Goal: Task Accomplishment & Management: Use online tool/utility

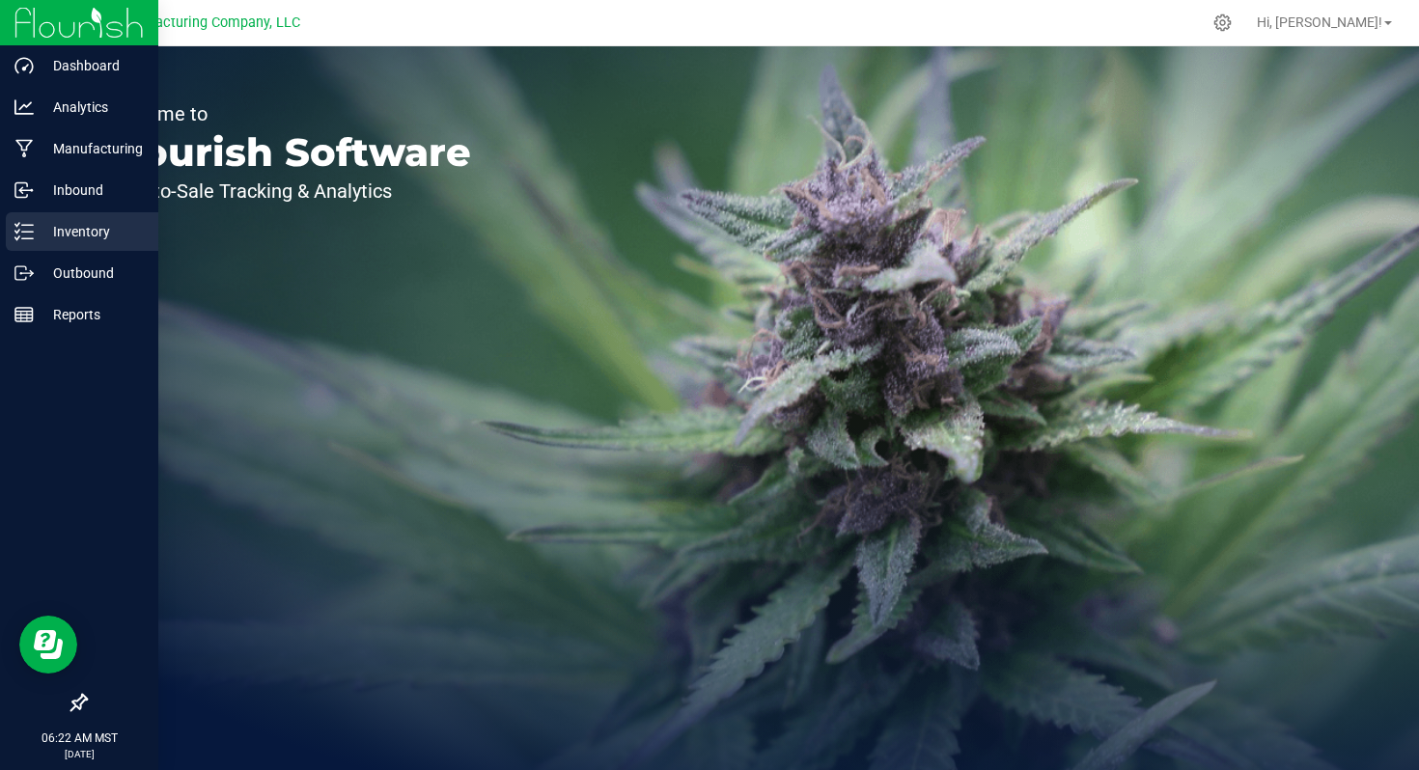
click at [69, 236] on p "Inventory" at bounding box center [92, 231] width 116 height 23
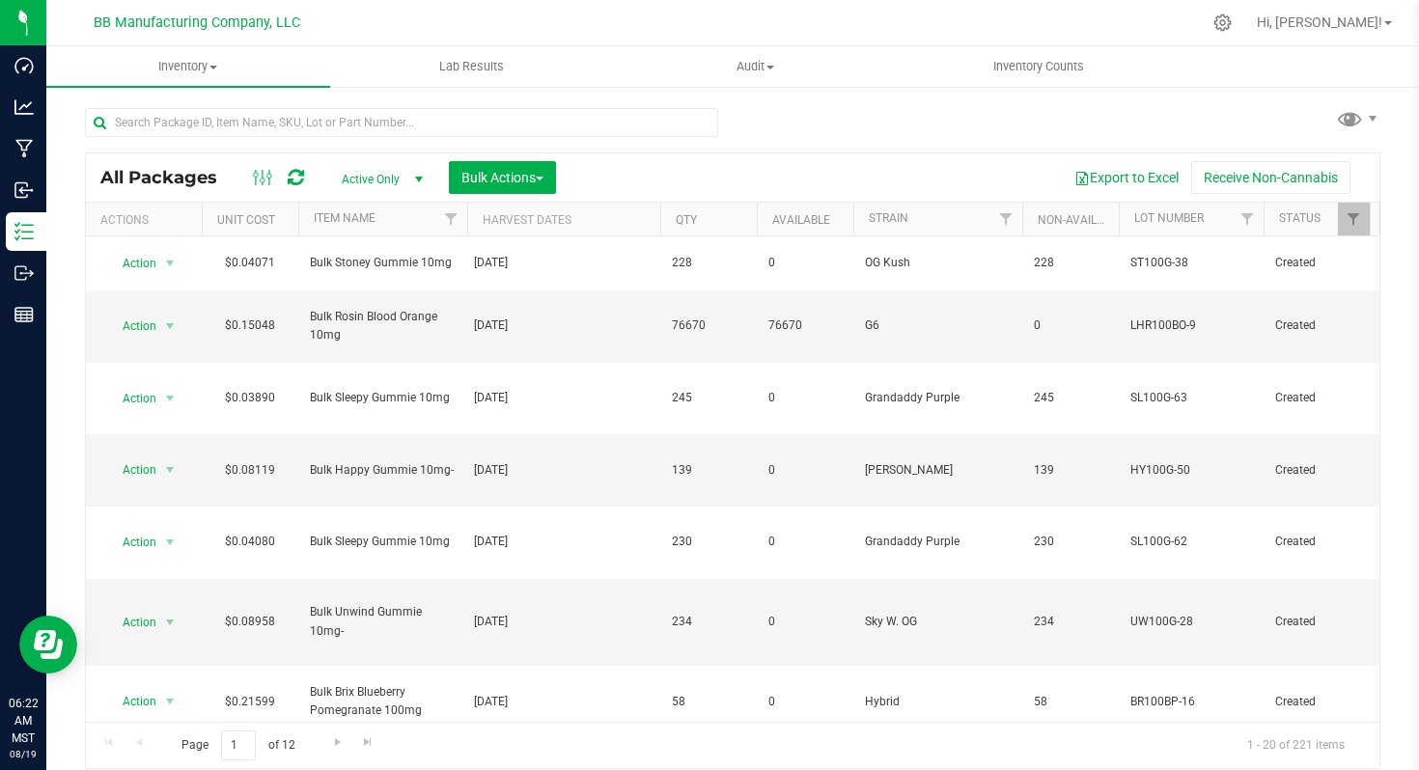
click at [802, 121] on div "All Packages Active Only Active Only Lab Samples Locked All Bulk Actions Add to…" at bounding box center [732, 429] width 1295 height 679
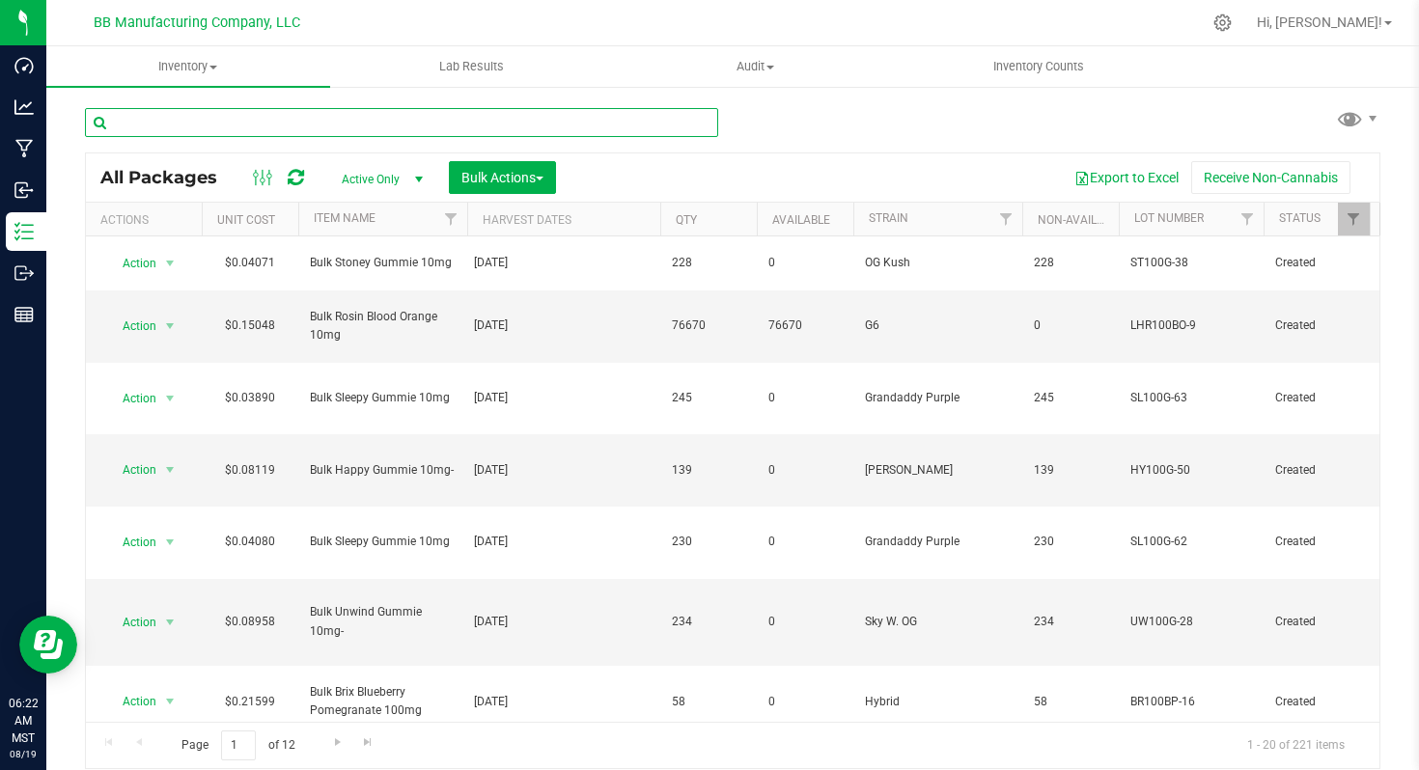
click at [144, 124] on input "text" at bounding box center [401, 122] width 633 height 29
paste input "060425 (B) [DATE]"
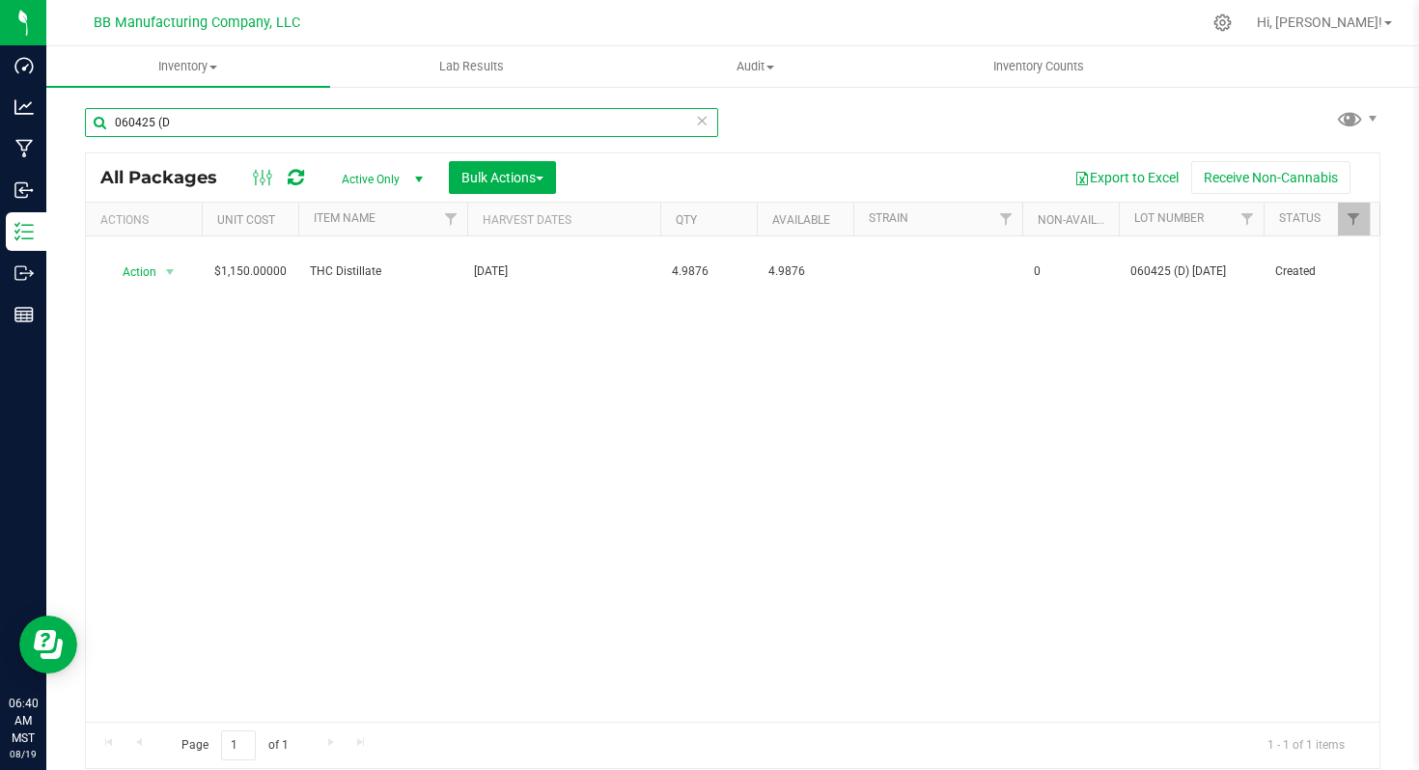
click at [140, 113] on input "060425 (D" at bounding box center [401, 122] width 633 height 29
paste input "50825 (A) [DATE]"
click at [176, 122] on input "050825 (A) [DATE]" at bounding box center [401, 122] width 633 height 29
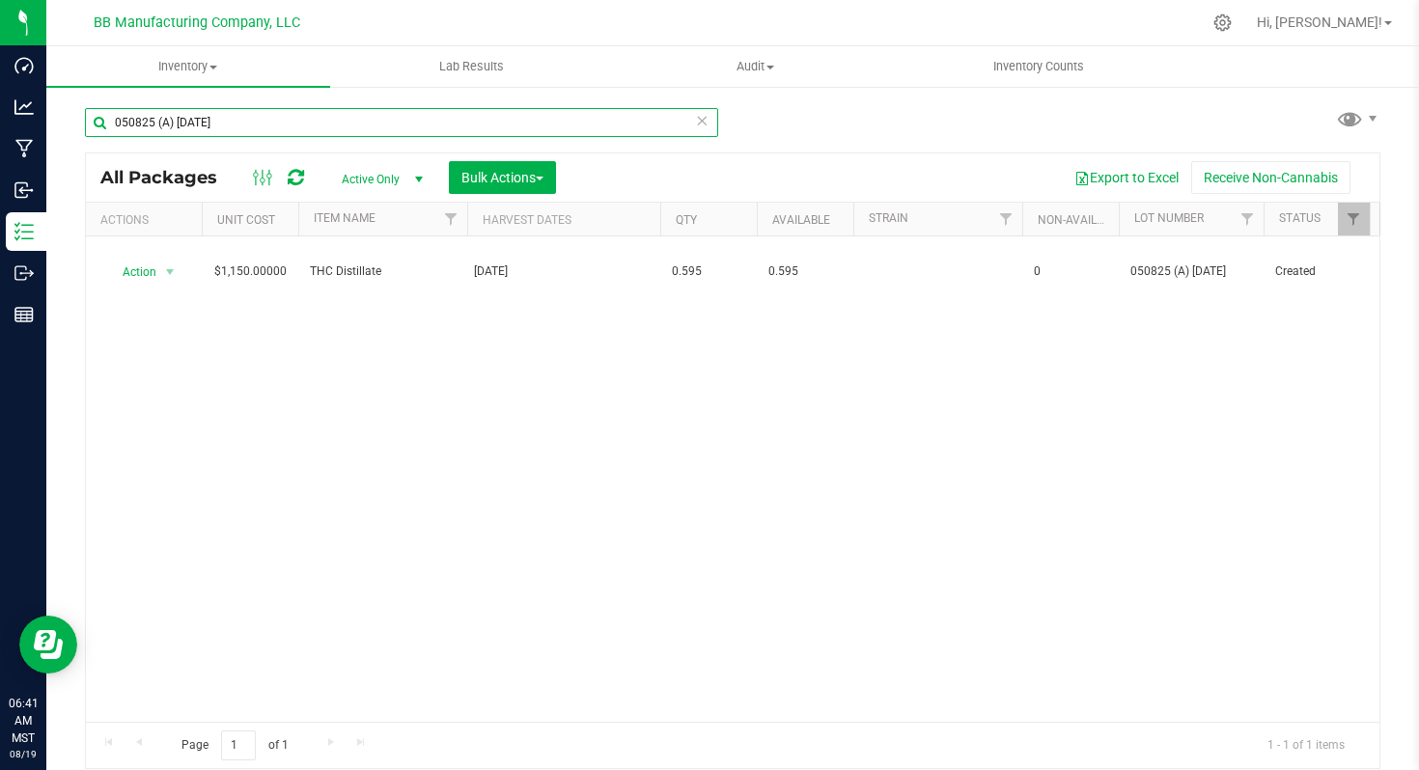
click at [176, 122] on input "050825 (A) [DATE]" at bounding box center [401, 122] width 633 height 29
paste input "B) [DATE]"
click at [144, 124] on input "050825 (D" at bounding box center [401, 122] width 633 height 29
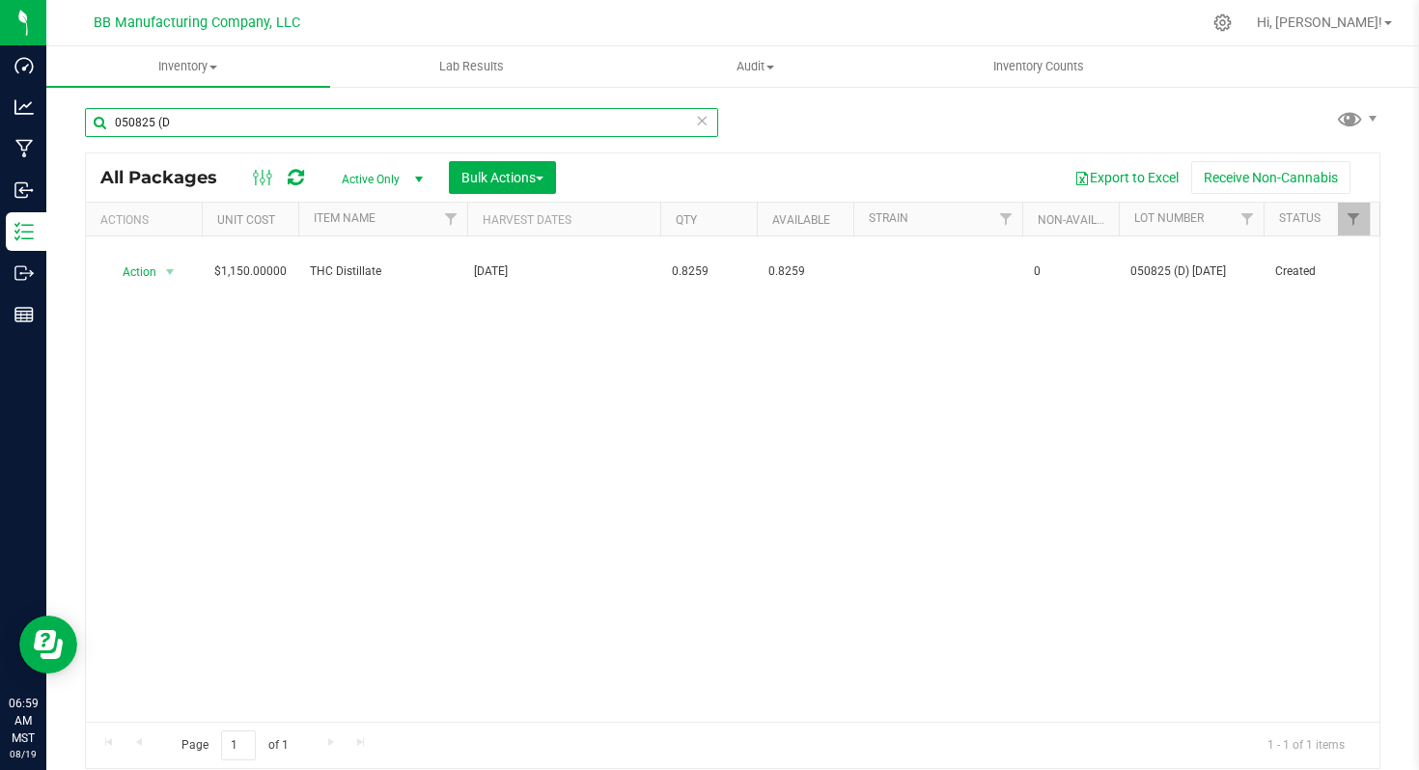
click at [144, 124] on input "050825 (D" at bounding box center [401, 122] width 633 height 29
paste input "61525 (A) [DATE]"
click at [151, 124] on input "061525 (A) [DATE]" at bounding box center [401, 122] width 633 height 29
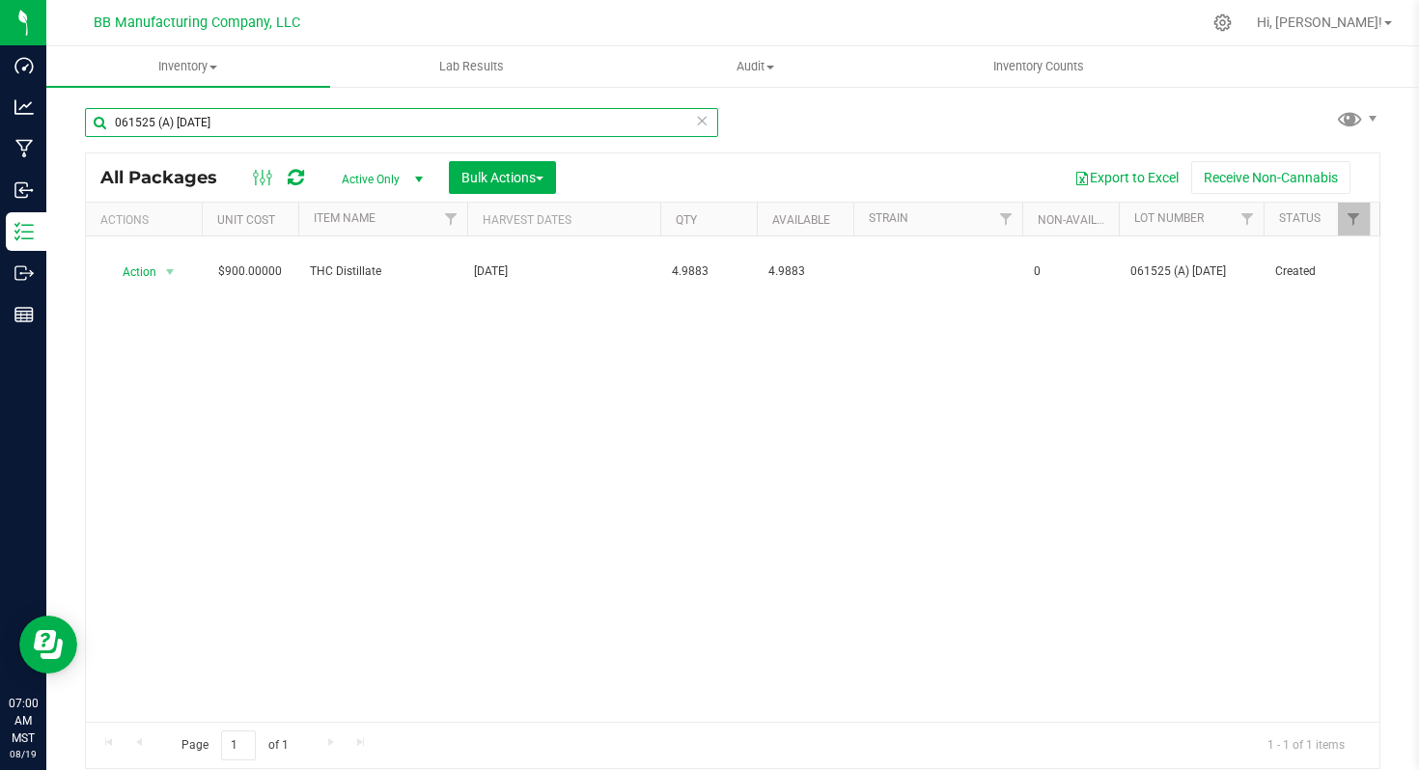
paste input "B) 7.23"
click at [163, 118] on input "061525 (B) [DATE]" at bounding box center [401, 122] width 633 height 29
paste input "C"
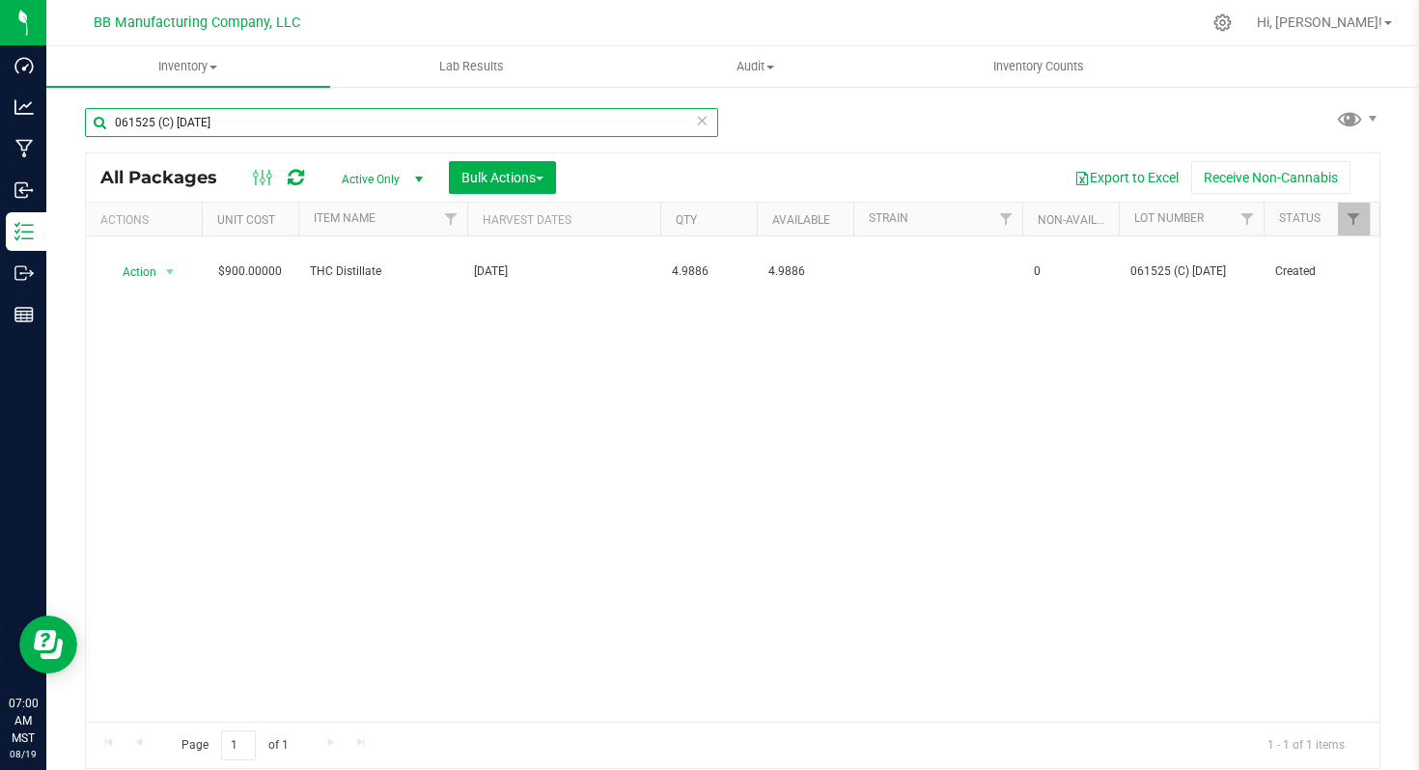
click at [164, 123] on input "061525 (C) [DATE]" at bounding box center [401, 122] width 633 height 29
paste input "D) 7.29"
click at [154, 124] on input "061525 (D) [DATE]" at bounding box center [401, 122] width 633 height 29
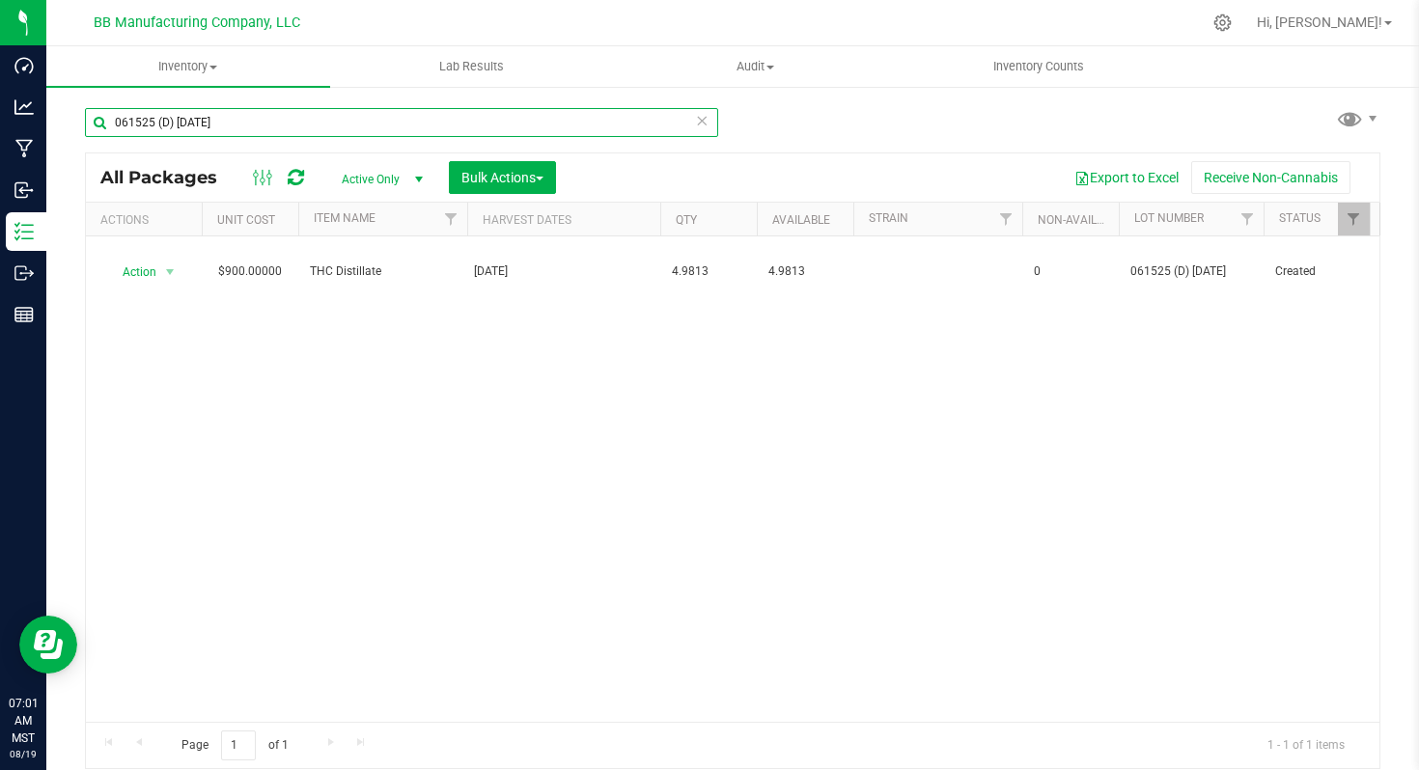
click at [154, 124] on input "061525 (D) [DATE]" at bounding box center [401, 122] width 633 height 29
paste input "12125 (D) 6.1"
click at [137, 126] on input "012125 (D) [DATE]" at bounding box center [401, 122] width 633 height 29
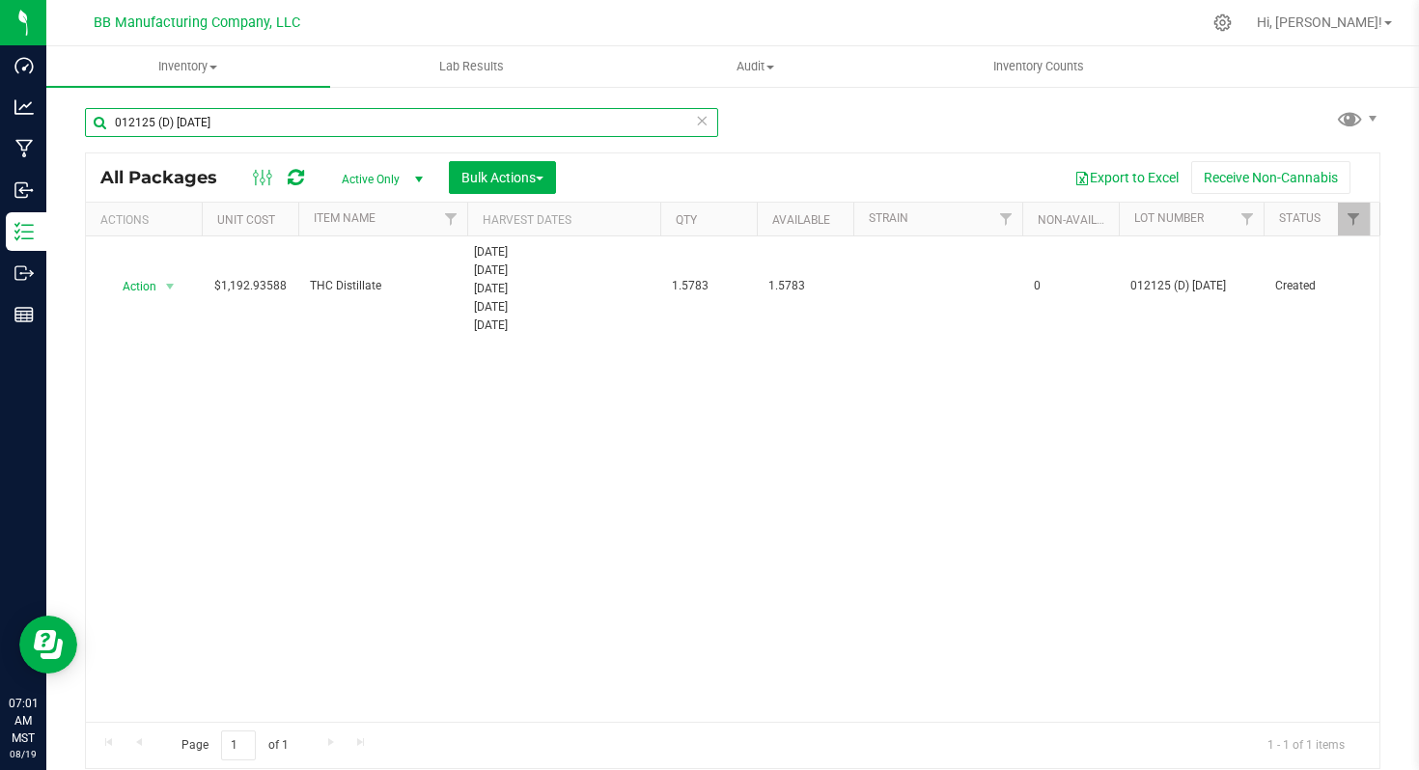
click at [137, 126] on input "012125 (D) [DATE]" at bounding box center [401, 122] width 633 height 29
paste input "20411-1 (D) 6.25"
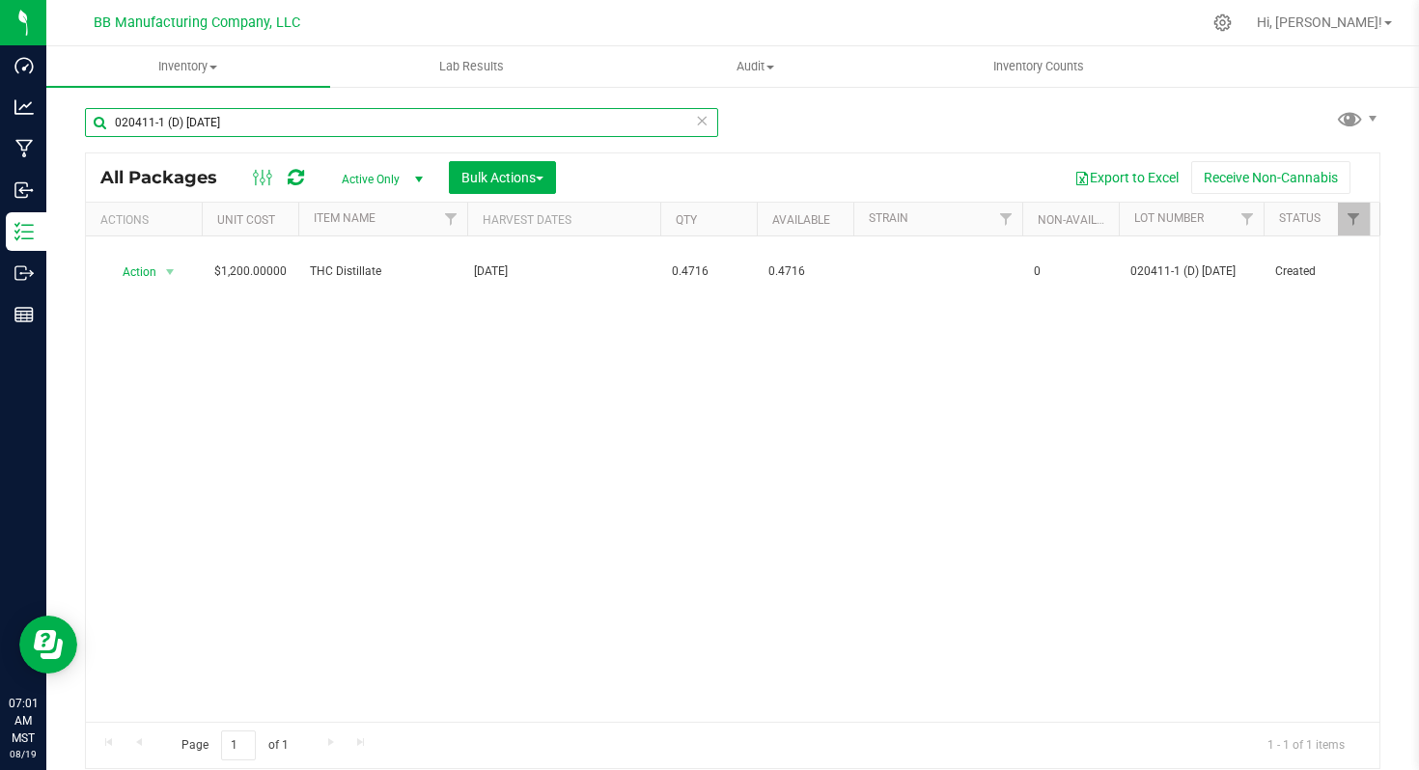
click at [170, 117] on input "020411-1 (D) [DATE]" at bounding box center [401, 122] width 633 height 29
paste input "C) 6.3"
click at [152, 126] on input "020411-1 (C) [DATE]" at bounding box center [401, 122] width 633 height 29
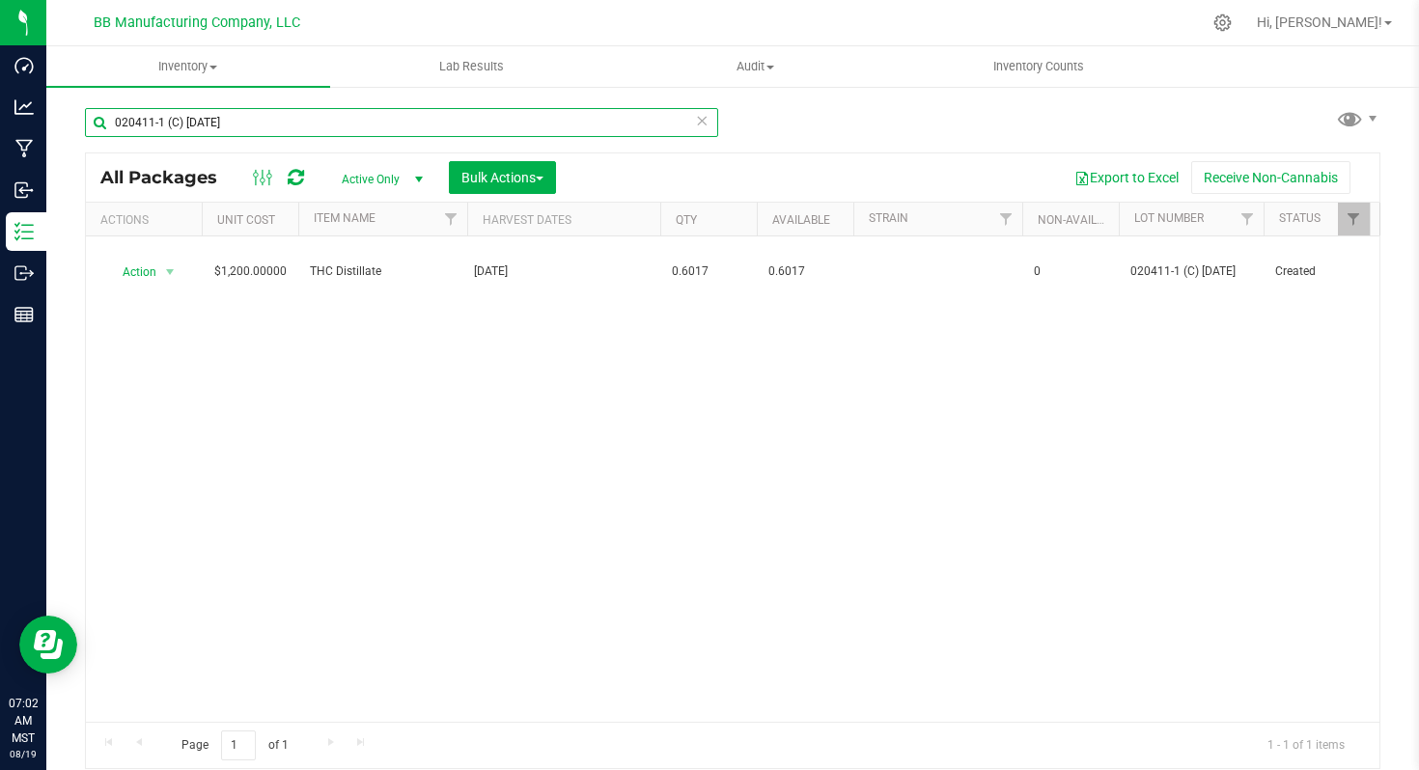
click at [152, 126] on input "020411-1 (C) [DATE]" at bounding box center [401, 122] width 633 height 29
paste input "B) 5.30"
click at [152, 117] on input "020411-1 (B) [DATE]" at bounding box center [401, 122] width 633 height 29
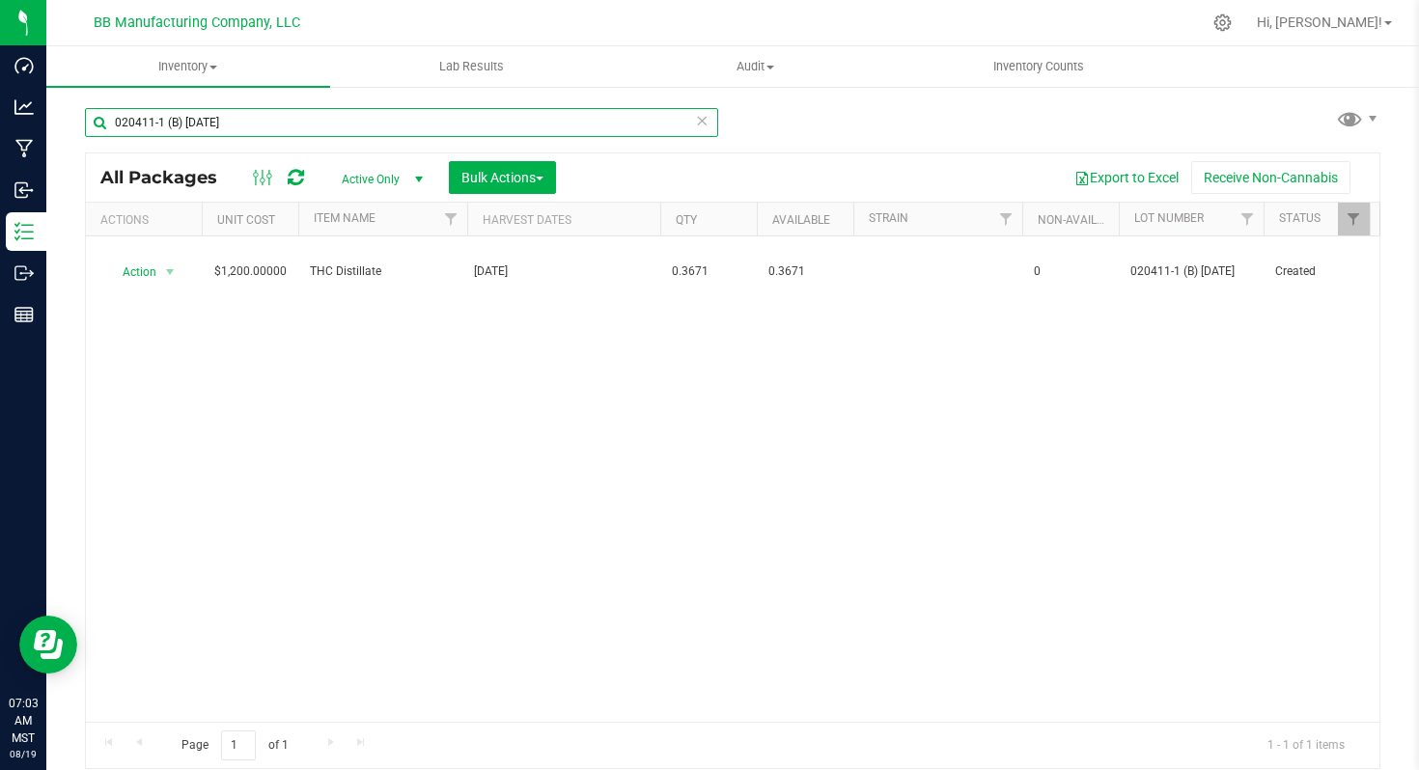
click at [152, 117] on input "020411-1 (B) [DATE]" at bounding box center [401, 122] width 633 height 29
paste input "A) 6.19"
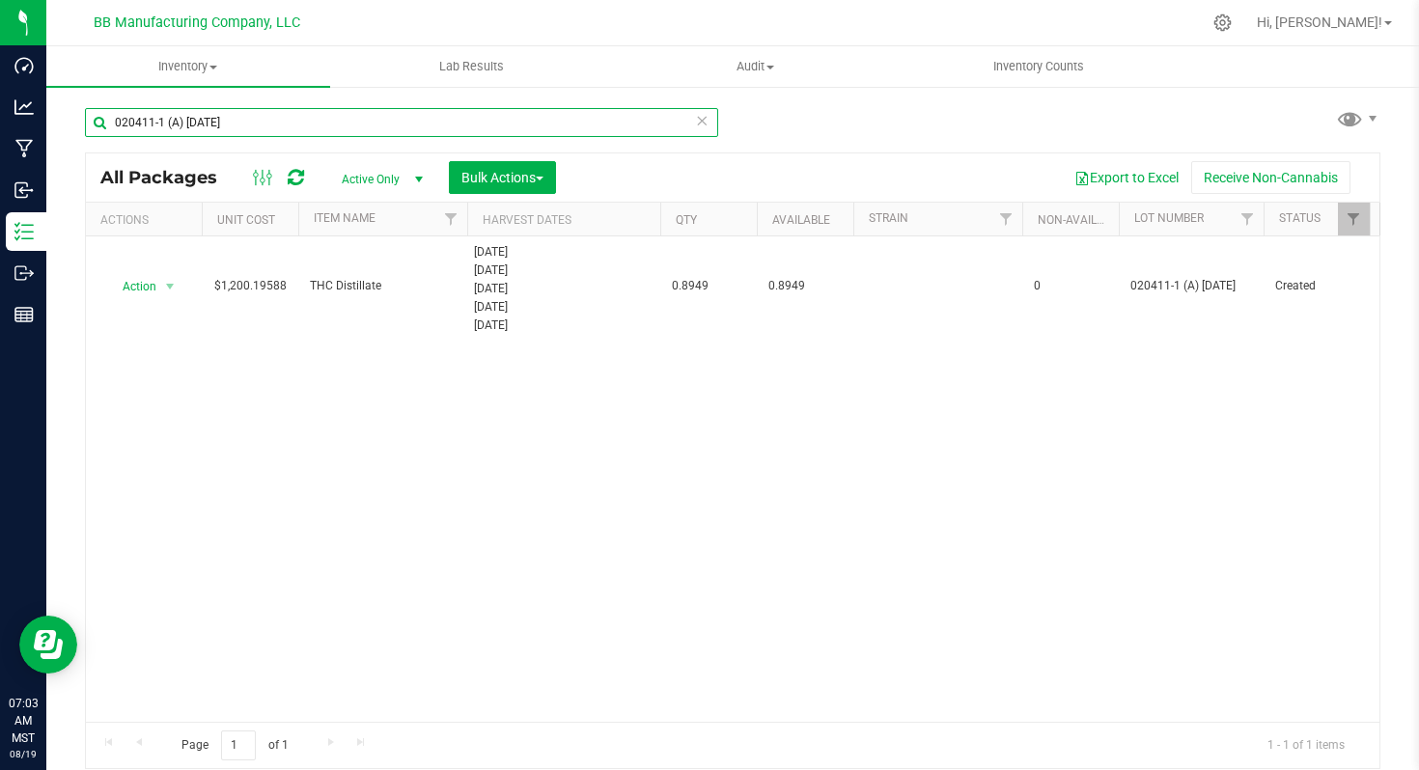
click at [161, 130] on input "020411-1 (A) [DATE]" at bounding box center [401, 122] width 633 height 29
paste input "2524.G6 7.11"
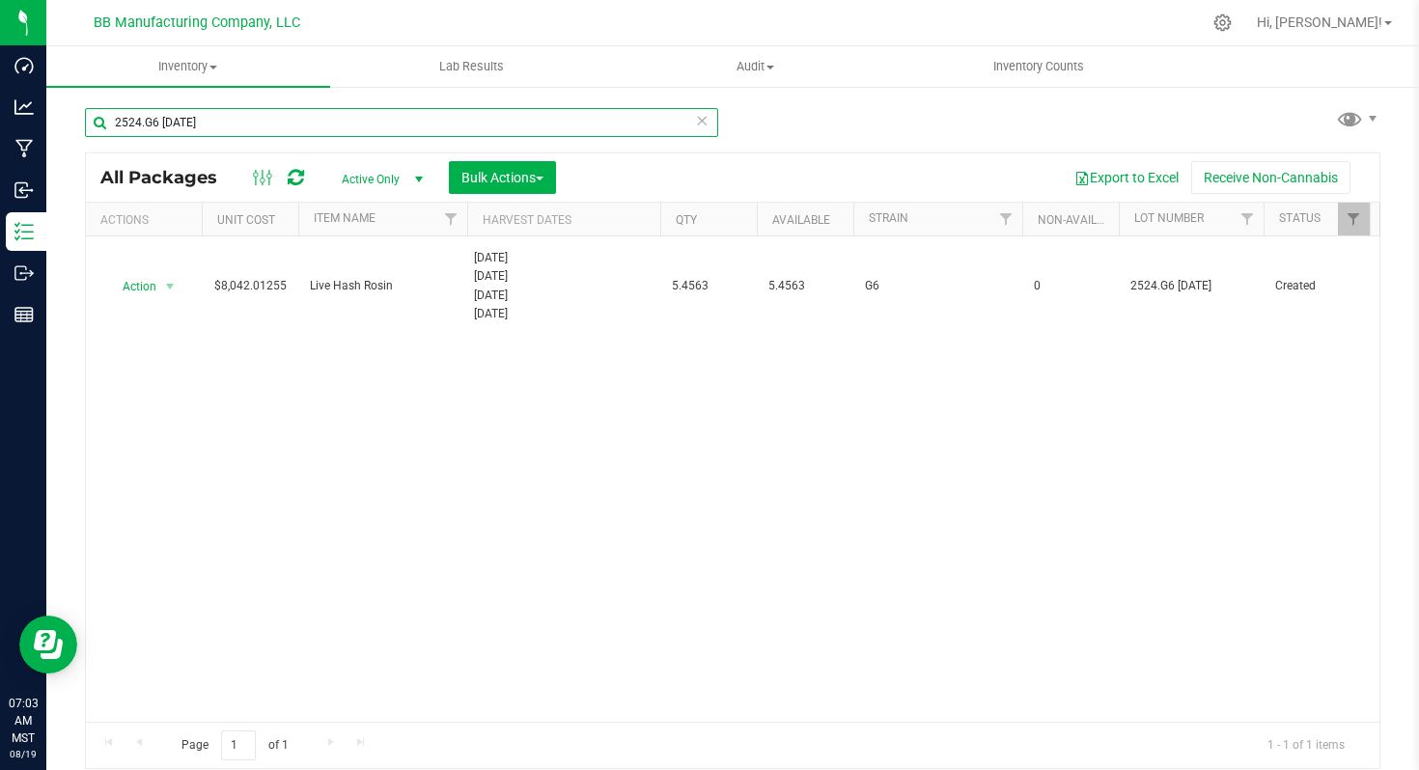
click at [146, 127] on input "2524.G6 [DATE]" at bounding box center [401, 122] width 633 height 29
paste input "3224.GMOC.LRFG 5.15"
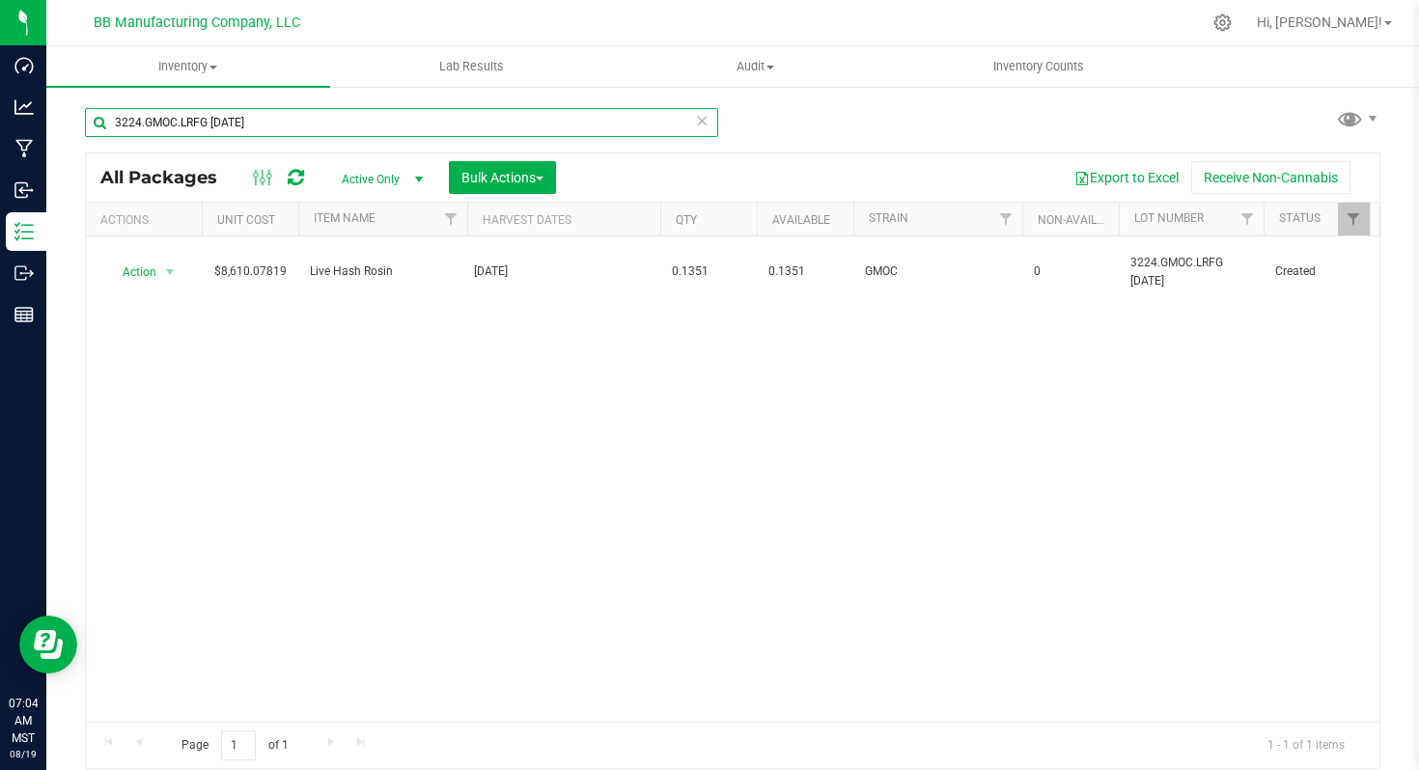
click at [170, 125] on input "3224.GMOC.LRFG [DATE]" at bounding box center [401, 122] width 633 height 29
paste input "VRGMOZK9.4.24 (B) 7.2"
click at [172, 116] on input "VRGMOZK9.4.24 (B) [DATE]" at bounding box center [401, 122] width 633 height 29
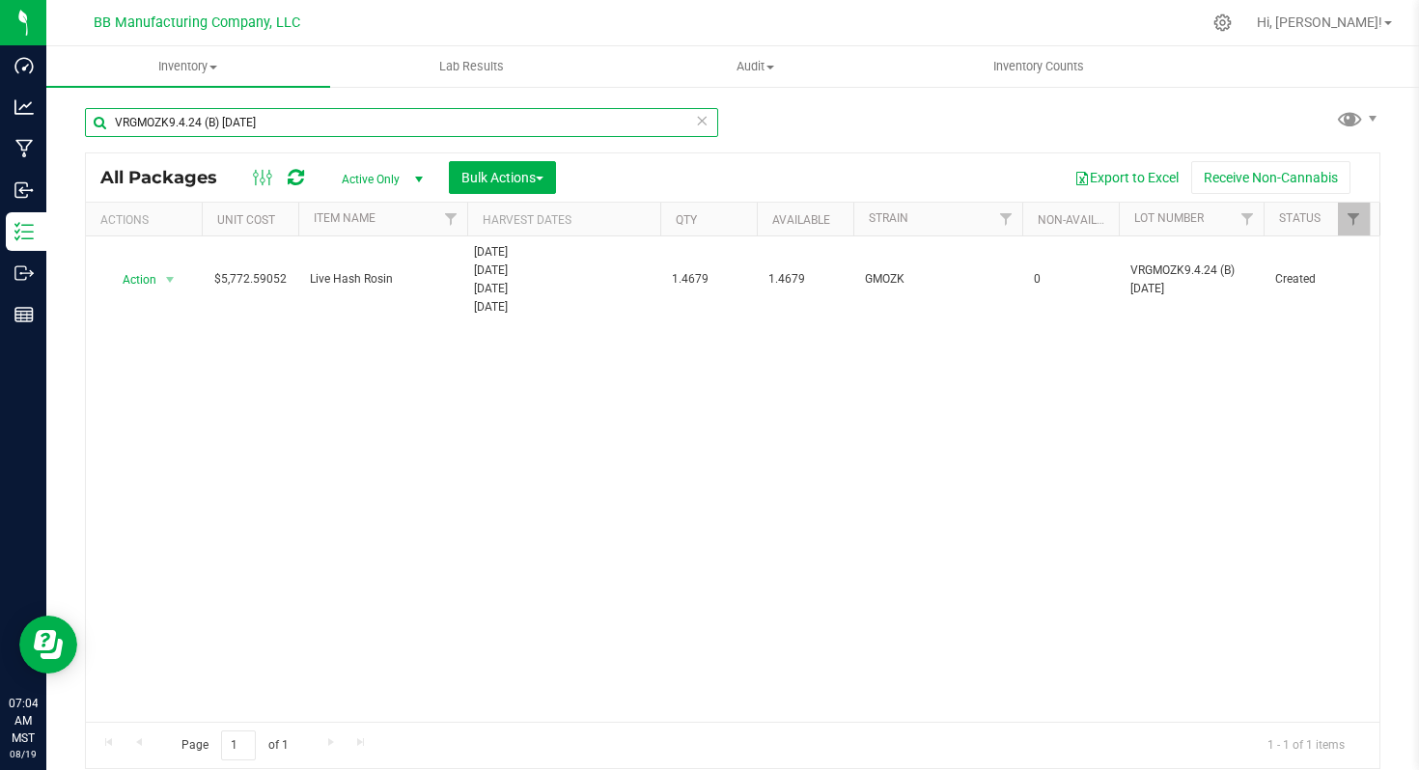
click at [172, 116] on input "VRGMOZK9.4.24 (B) [DATE]" at bounding box center [401, 122] width 633 height 29
paste input "4PG2A 7.8"
click at [133, 120] on input "4PG2A [DATE]" at bounding box center [401, 122] width 633 height 29
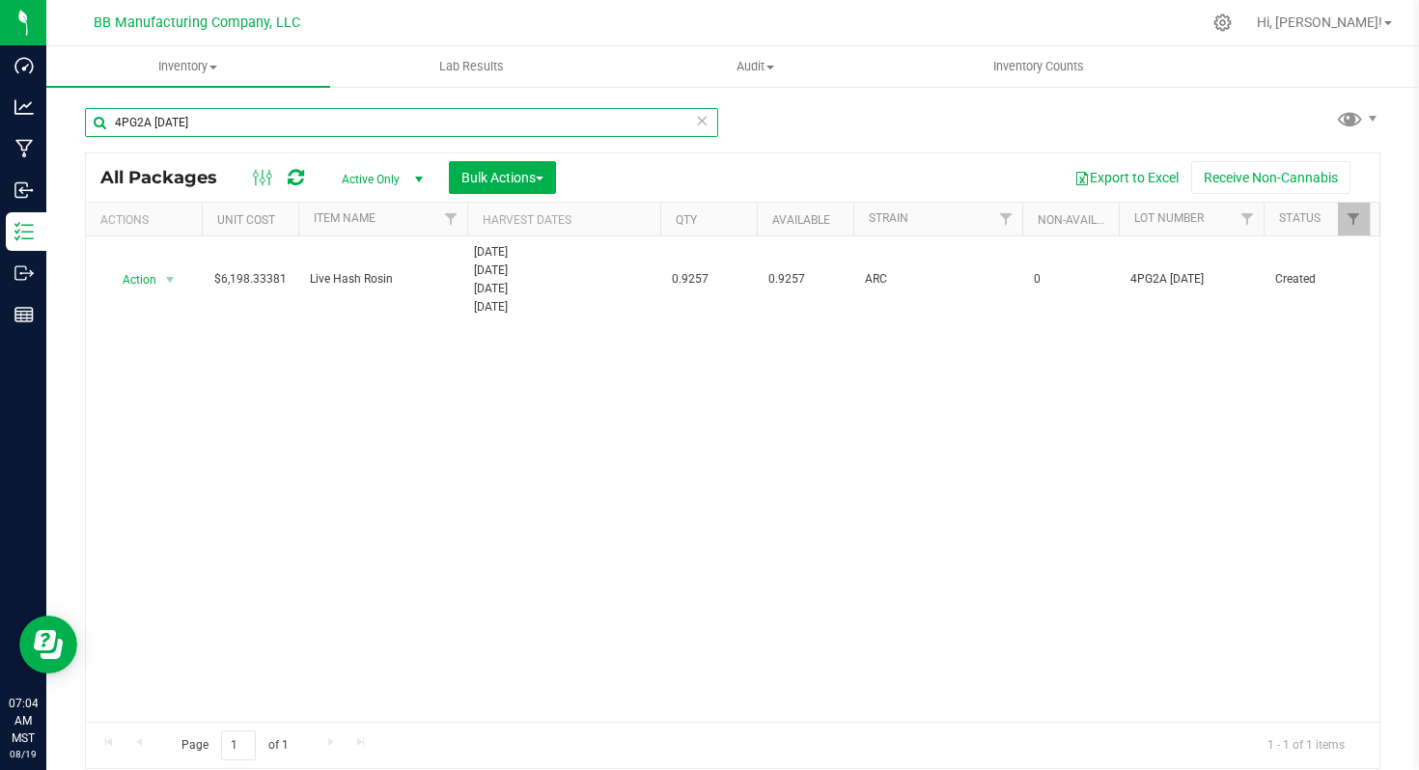
click at [133, 120] on input "4PG2A [DATE]" at bounding box center [401, 122] width 633 height 29
paste input "TY7H"
type input "4TY7H [DATE]"
